Goal: Task Accomplishment & Management: Complete application form

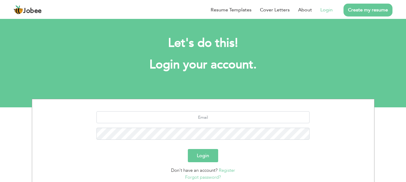
click at [332, 11] on link "Login" at bounding box center [326, 9] width 12 height 7
click at [326, 10] on link "Login" at bounding box center [326, 9] width 12 height 7
click at [360, 8] on link "Create my resume" at bounding box center [367, 10] width 49 height 13
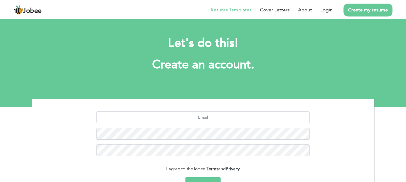
click at [237, 12] on link "Resume Templates" at bounding box center [230, 9] width 41 height 7
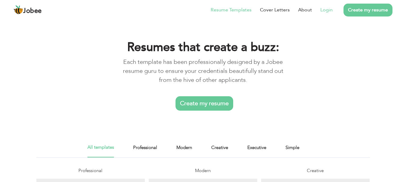
click at [328, 10] on link "Login" at bounding box center [326, 9] width 12 height 7
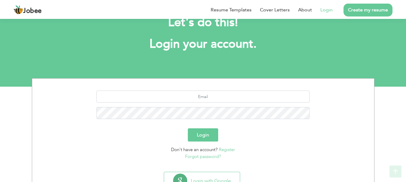
scroll to position [46, 0]
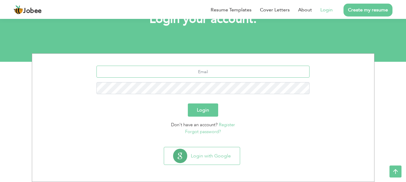
click at [178, 74] on input "text" at bounding box center [202, 72] width 213 height 12
type input "rmsalik016@gmail.com"
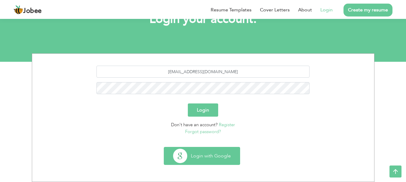
click at [205, 158] on button "Login with Google" at bounding box center [202, 155] width 76 height 17
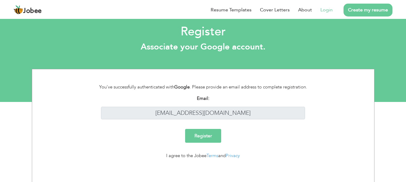
scroll to position [7, 0]
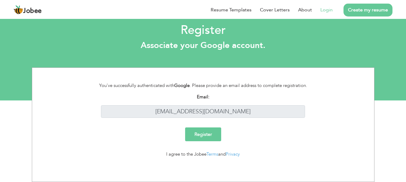
click at [327, 7] on link "Login" at bounding box center [326, 9] width 12 height 7
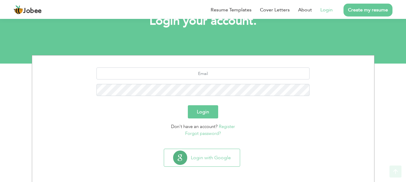
scroll to position [46, 0]
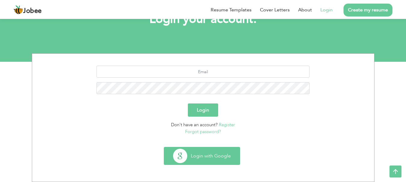
drag, startPoint x: 200, startPoint y: 158, endPoint x: 195, endPoint y: 159, distance: 5.0
click at [199, 158] on button "Login with Google" at bounding box center [202, 155] width 76 height 17
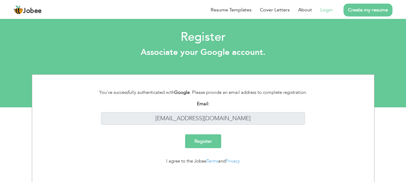
click at [210, 143] on input "Register" at bounding box center [203, 141] width 36 height 14
